Goal: Task Accomplishment & Management: Use online tool/utility

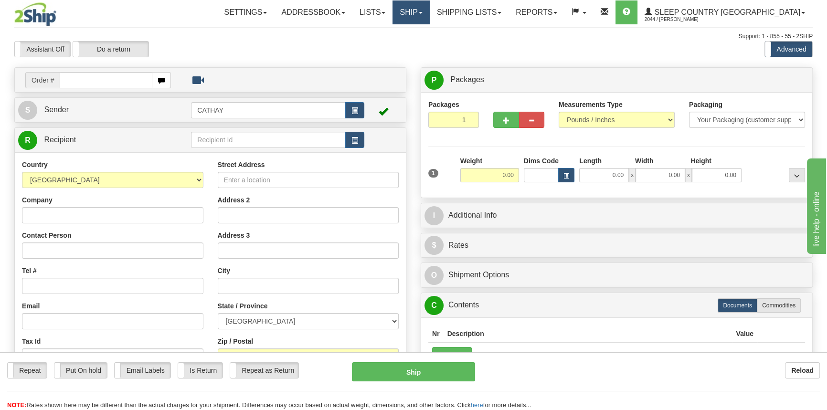
click at [429, 11] on link "Ship" at bounding box center [410, 12] width 37 height 24
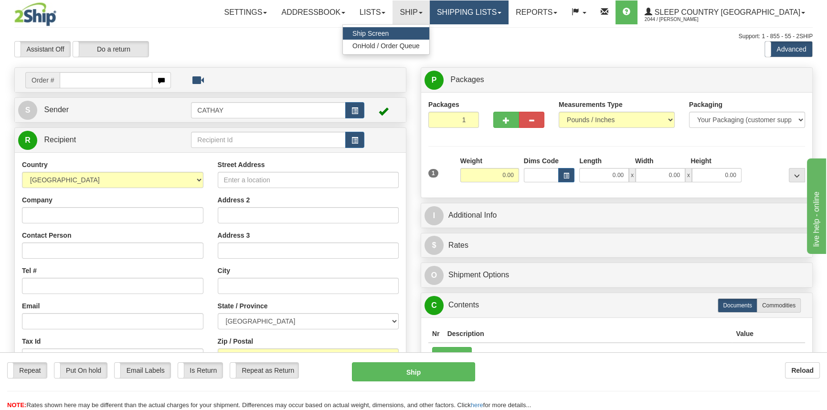
click at [508, 17] on link "Shipping lists" at bounding box center [469, 12] width 79 height 24
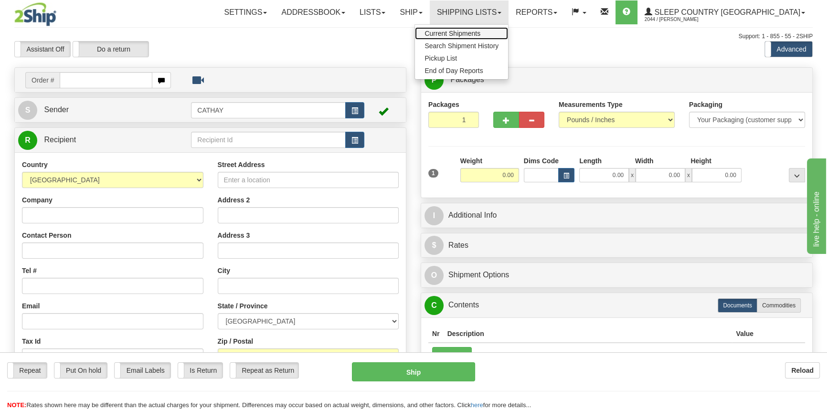
click at [480, 30] on span "Current Shipments" at bounding box center [452, 34] width 56 height 8
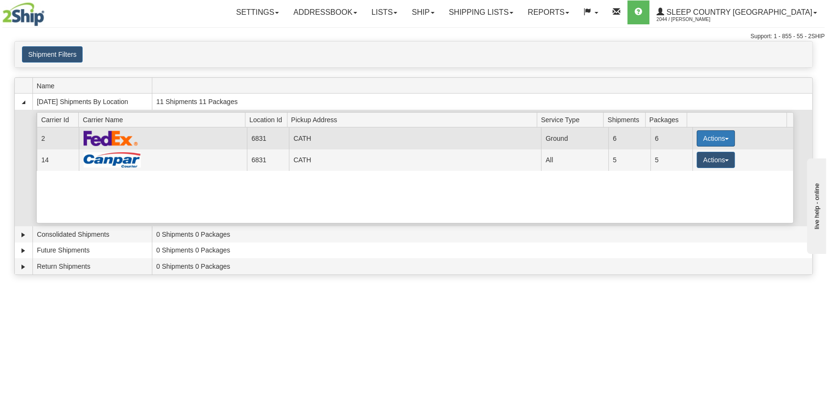
click at [700, 134] on button "Actions" at bounding box center [715, 138] width 38 height 16
click at [683, 171] on span "Close" at bounding box center [678, 168] width 22 height 7
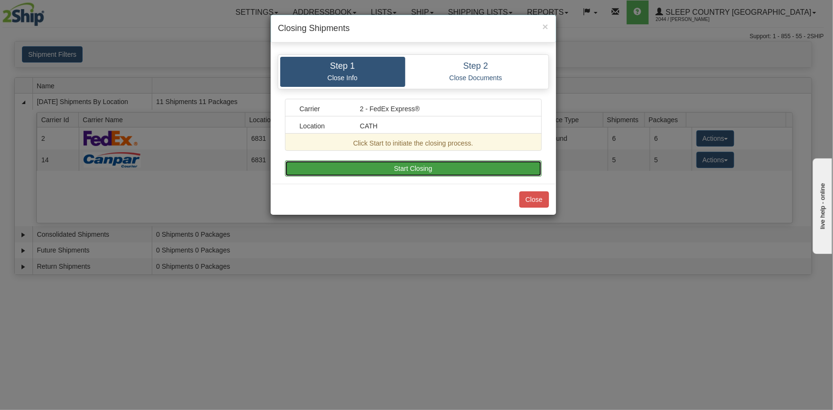
click at [448, 169] on button "Start Closing" at bounding box center [413, 168] width 257 height 16
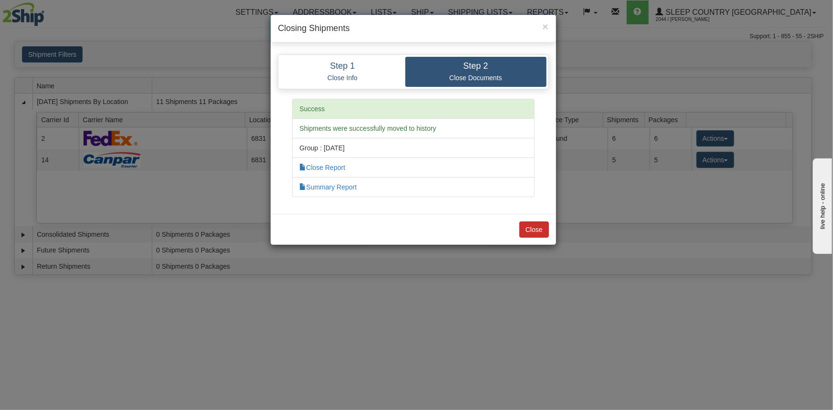
drag, startPoint x: 540, startPoint y: 220, endPoint x: 539, endPoint y: 227, distance: 7.2
click at [539, 221] on div "Close" at bounding box center [413, 229] width 285 height 31
click at [539, 227] on button "Close" at bounding box center [534, 229] width 30 height 16
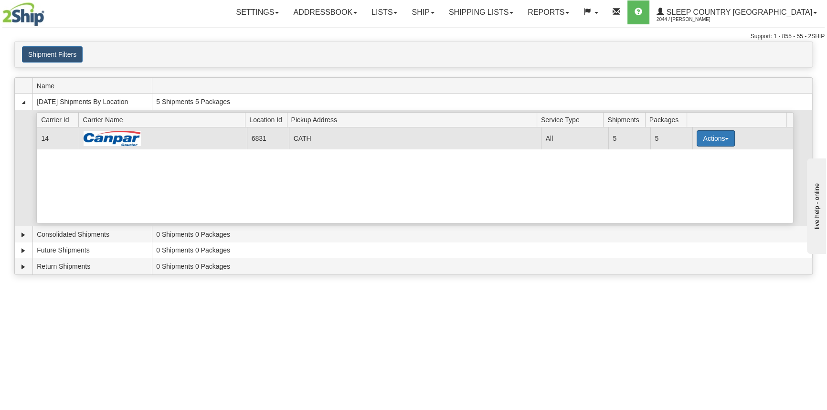
click at [705, 139] on button "Actions" at bounding box center [715, 138] width 38 height 16
click at [696, 172] on link "Close" at bounding box center [696, 169] width 76 height 12
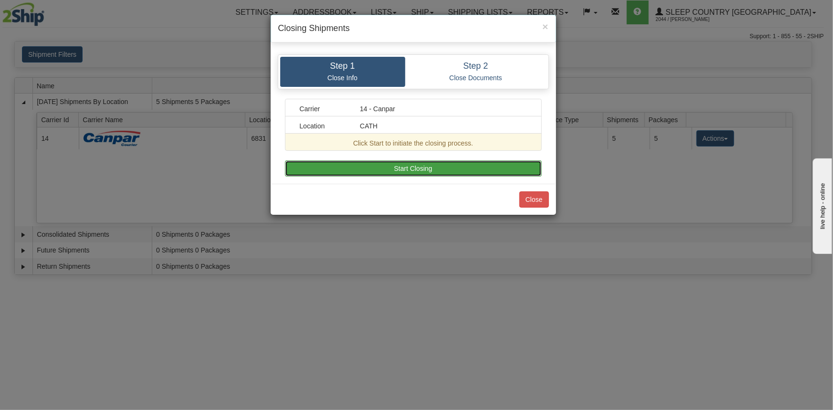
click at [472, 166] on button "Start Closing" at bounding box center [413, 168] width 257 height 16
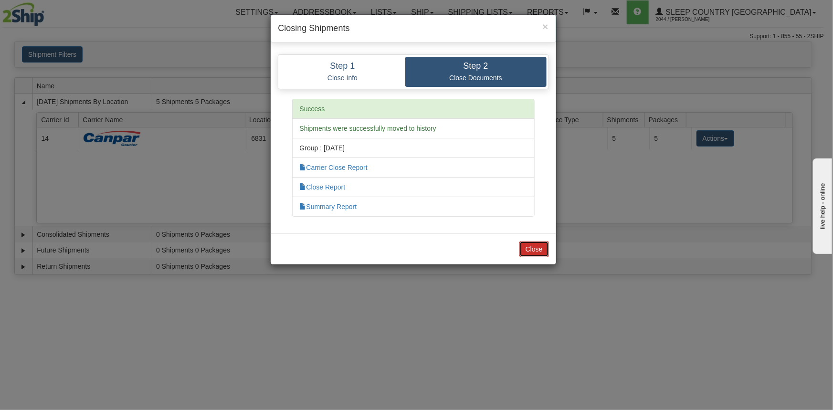
click at [534, 255] on button "Close" at bounding box center [534, 249] width 30 height 16
